Goal: Transaction & Acquisition: Purchase product/service

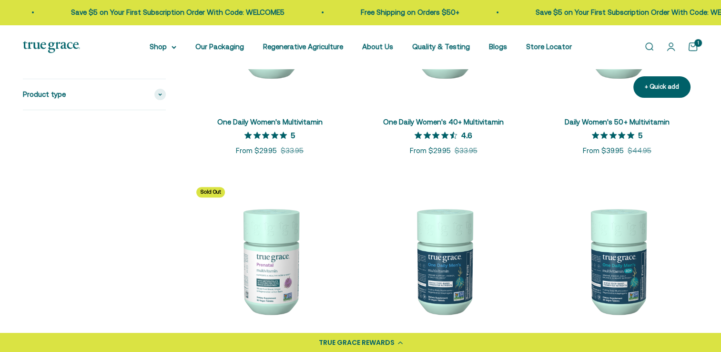
scroll to position [286, 0]
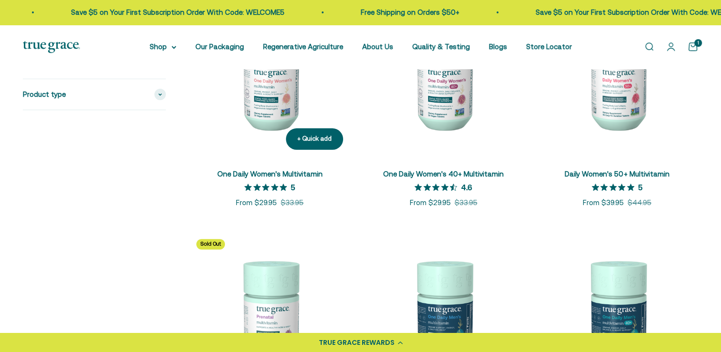
click at [303, 171] on link "One Daily Women's Multivitamin" at bounding box center [269, 174] width 105 height 8
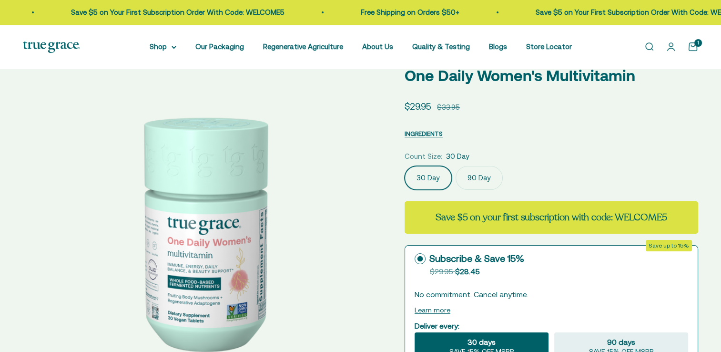
select select "3"
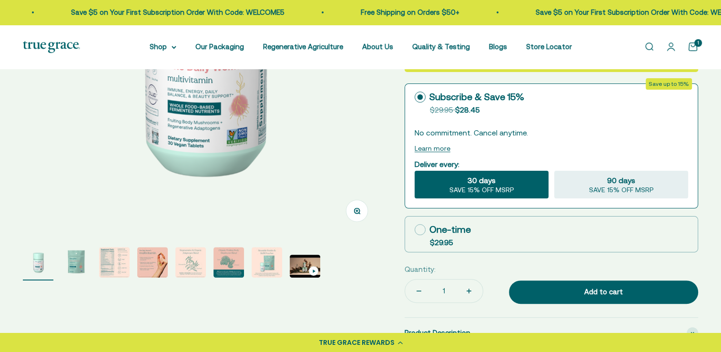
scroll to position [238, 0]
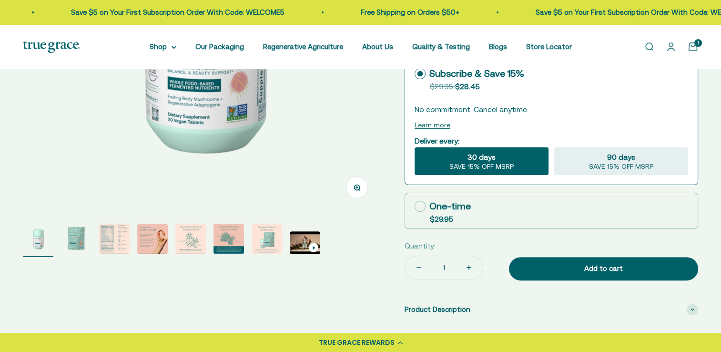
click at [119, 244] on img "Go to item 3" at bounding box center [114, 239] width 31 height 31
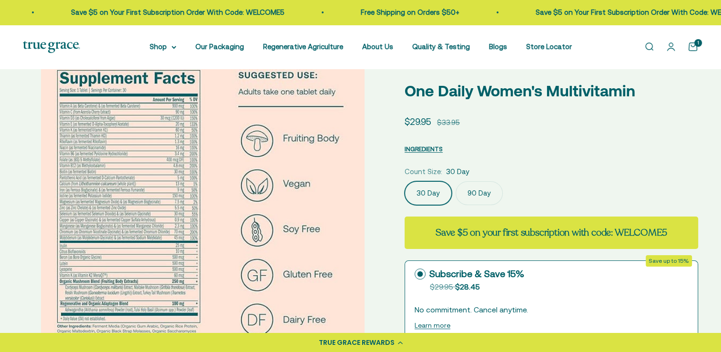
scroll to position [95, 0]
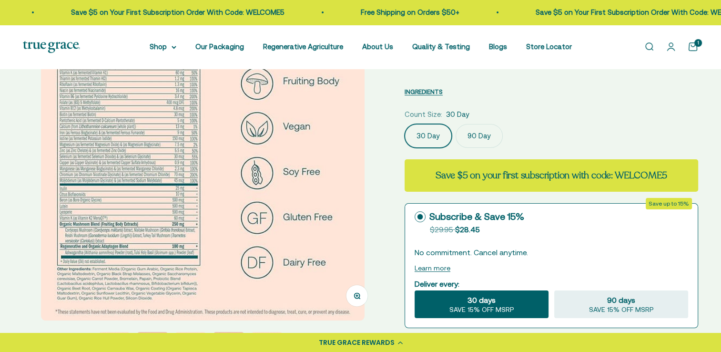
click at [359, 299] on button "Zoom" at bounding box center [357, 295] width 21 height 21
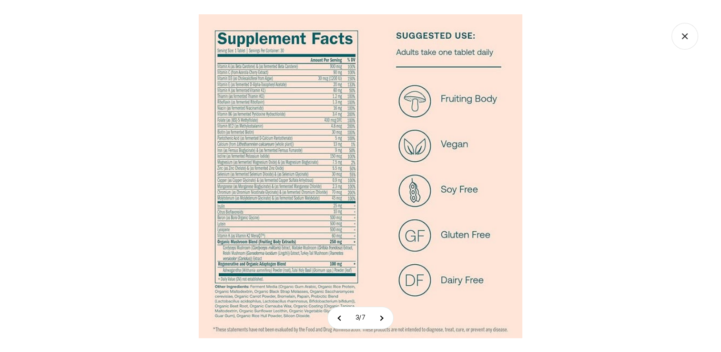
click at [253, 126] on img at bounding box center [361, 176] width 324 height 324
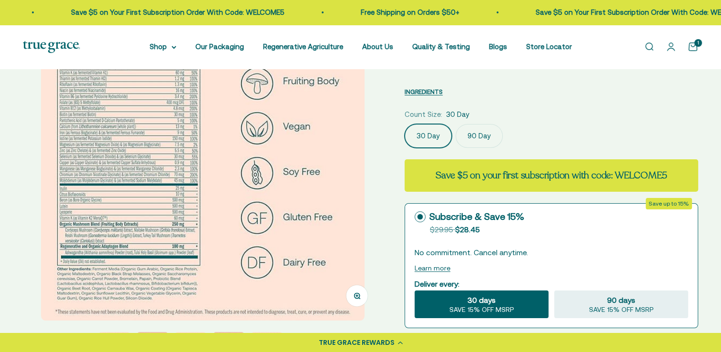
click at [116, 120] on img at bounding box center [203, 159] width 324 height 324
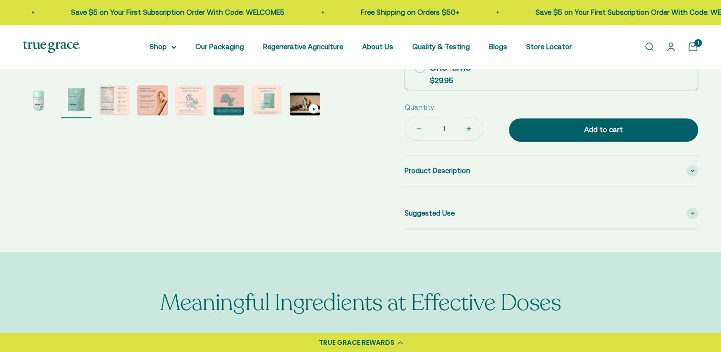
scroll to position [381, 0]
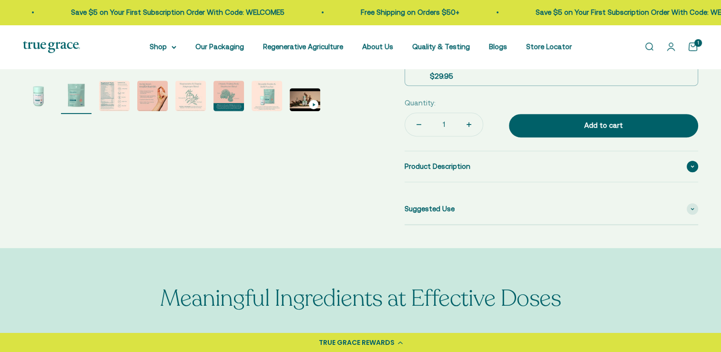
click at [452, 168] on span "Product Description" at bounding box center [438, 166] width 66 height 11
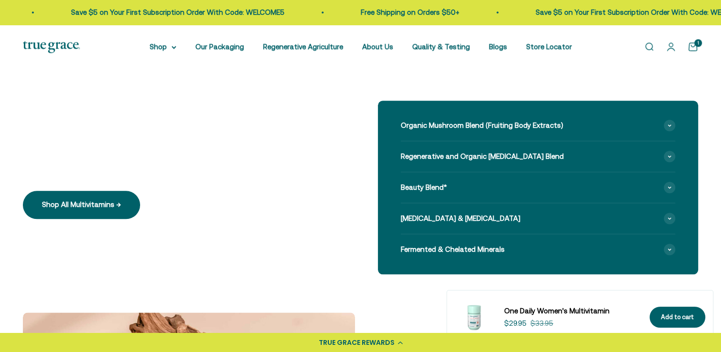
scroll to position [906, 0]
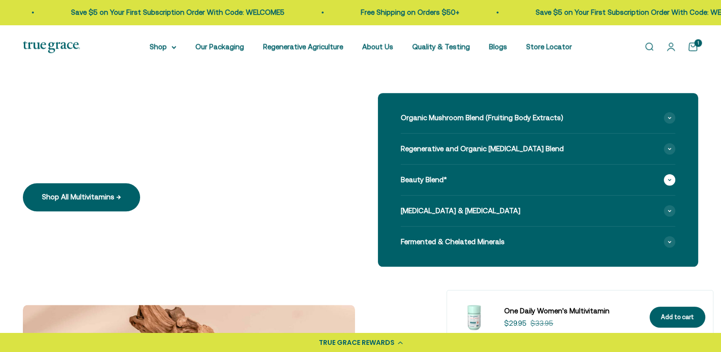
click at [670, 181] on span at bounding box center [669, 179] width 11 height 11
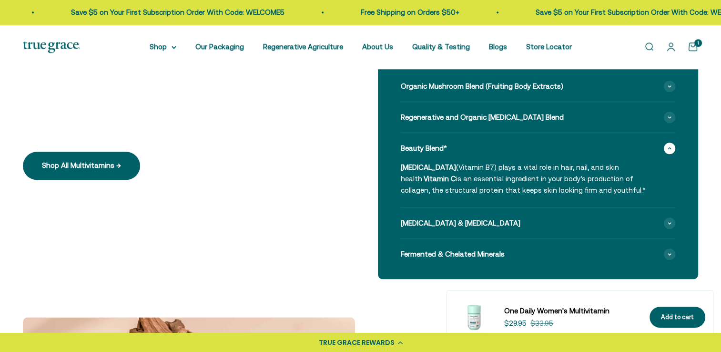
scroll to position [953, 0]
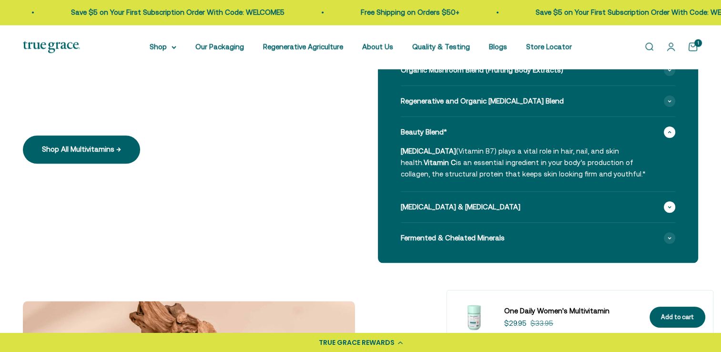
click at [668, 206] on icon at bounding box center [669, 206] width 3 height 1
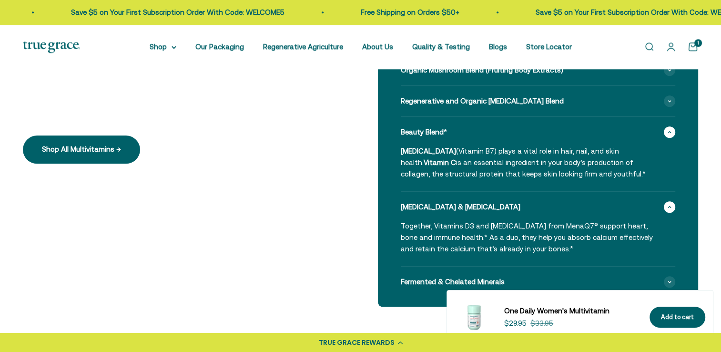
scroll to position [1001, 0]
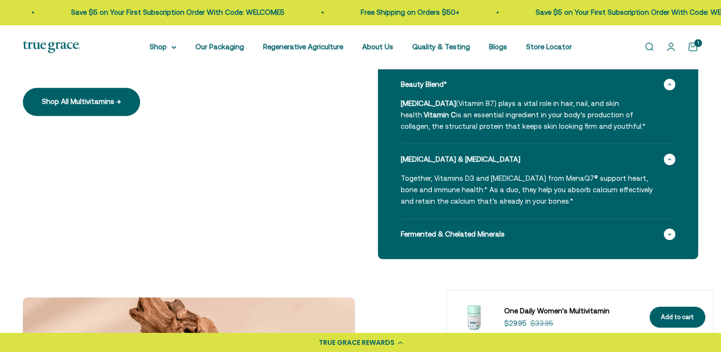
click at [670, 228] on span at bounding box center [669, 233] width 11 height 11
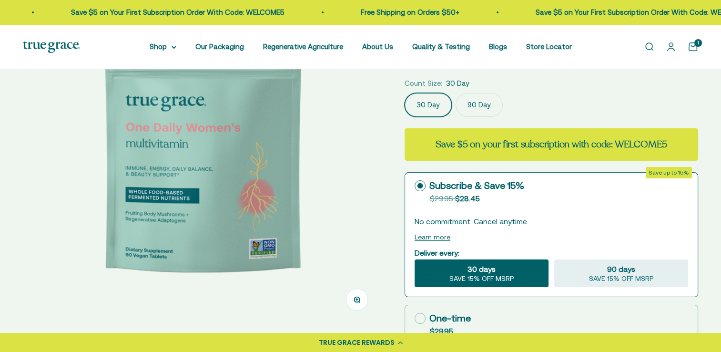
scroll to position [143, 0]
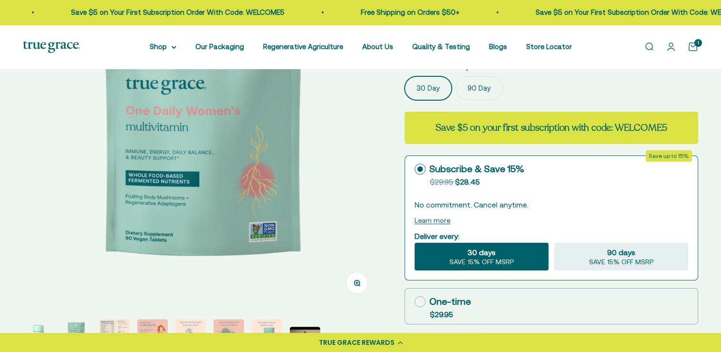
click at [486, 90] on label "90 Day" at bounding box center [479, 88] width 47 height 24
click at [405, 76] on input "90 Day" at bounding box center [404, 76] width 0 height 0
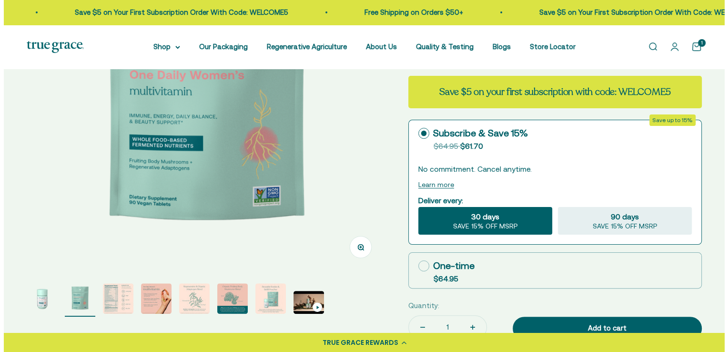
scroll to position [194, 0]
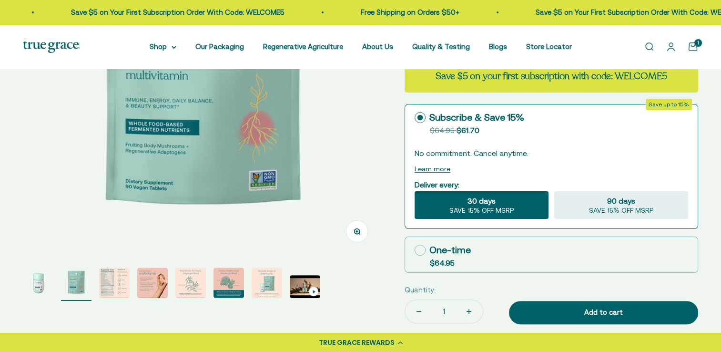
click at [419, 247] on icon at bounding box center [420, 250] width 11 height 11
click at [415, 250] on input "One-time $64.95" at bounding box center [414, 250] width 0 height 0
radio input "true"
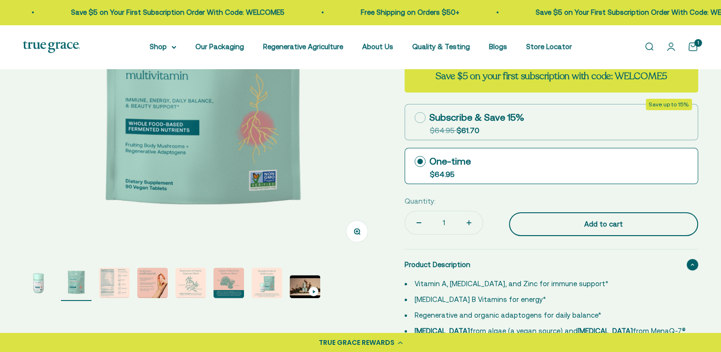
click at [659, 224] on div "Add to cart" at bounding box center [603, 223] width 151 height 11
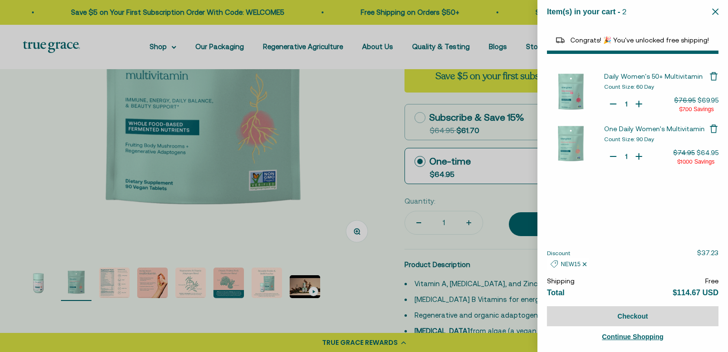
select select "44882812010710"
select select "44878154563798"
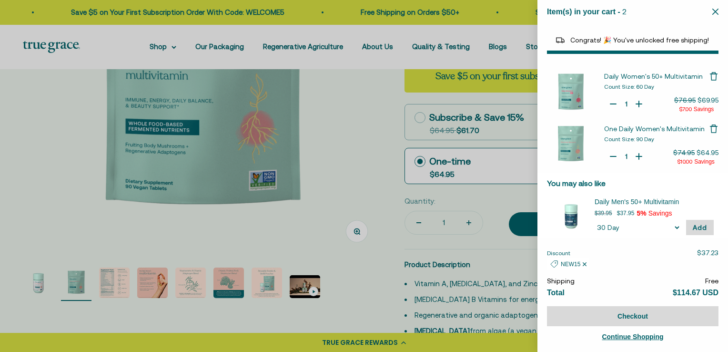
type input "0"
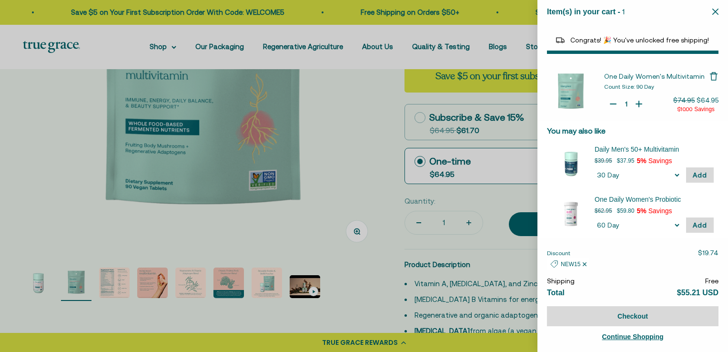
select select "40058329235648"
select select "46081230438614"
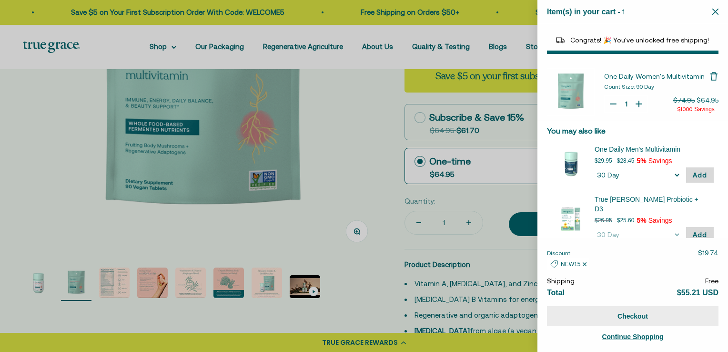
click at [646, 316] on button "Checkout" at bounding box center [633, 316] width 172 height 20
